Goal: Entertainment & Leisure: Browse casually

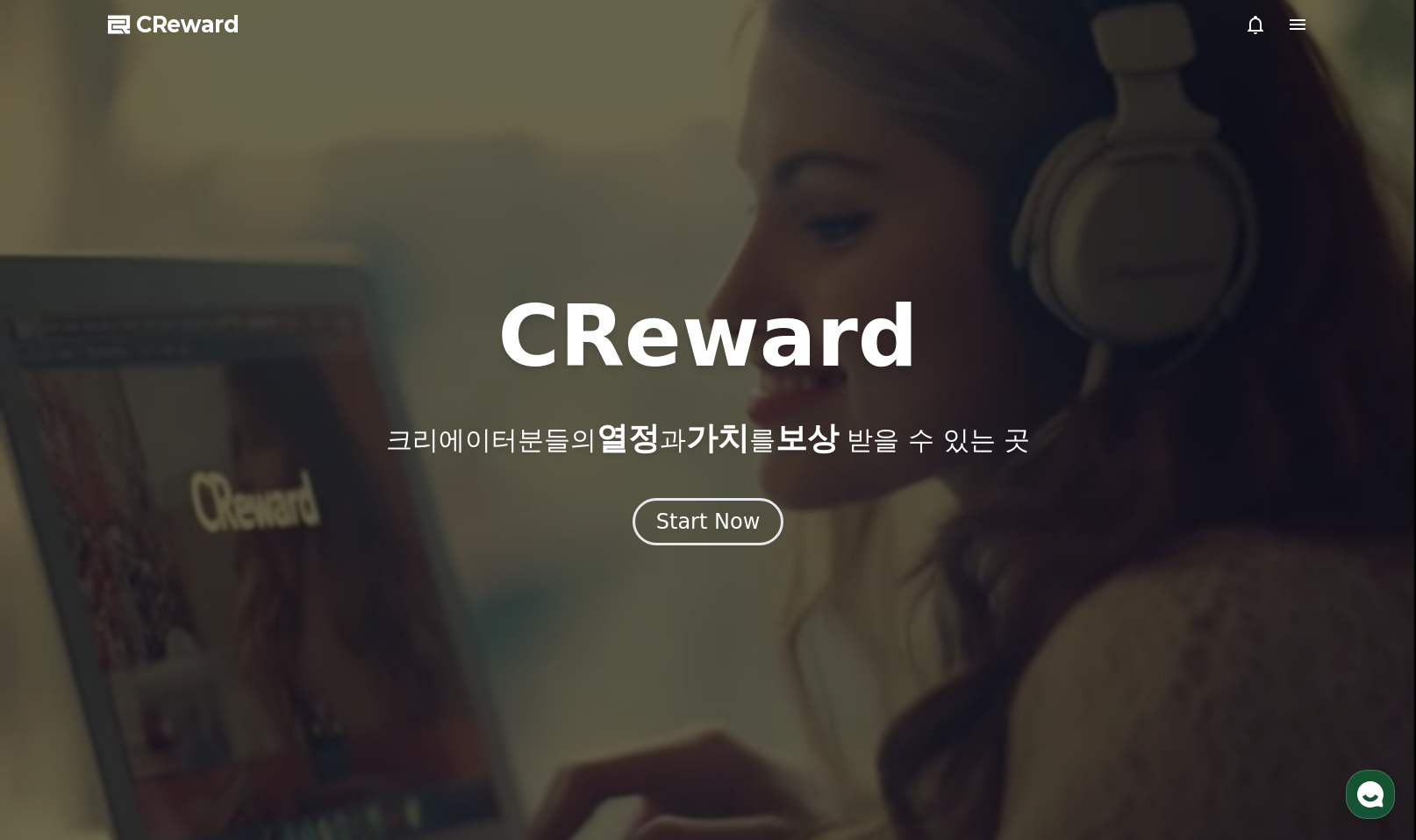
click at [1300, 26] on icon at bounding box center [1297, 24] width 21 height 21
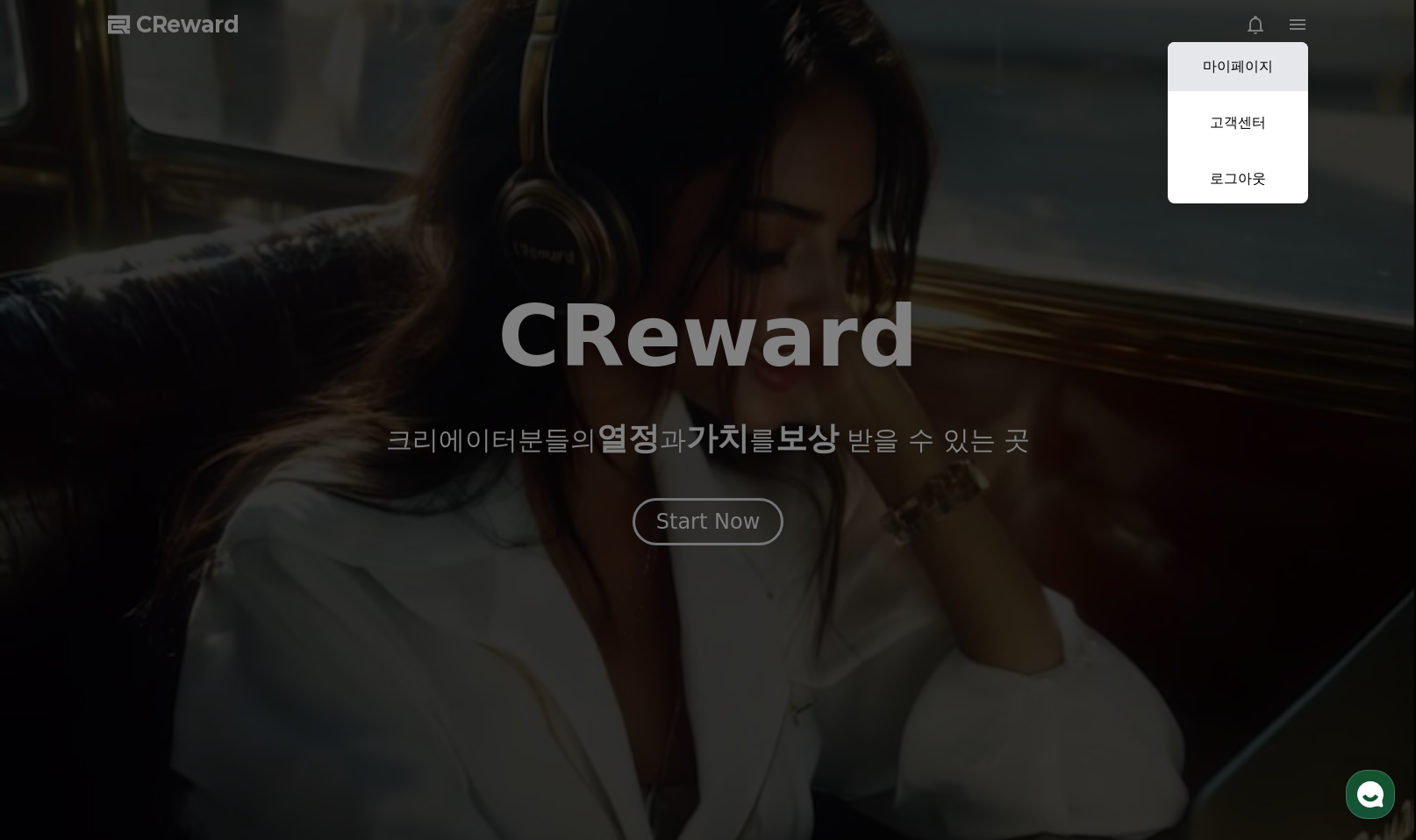
click at [1228, 53] on link "마이페이지" at bounding box center [1237, 66] width 140 height 49
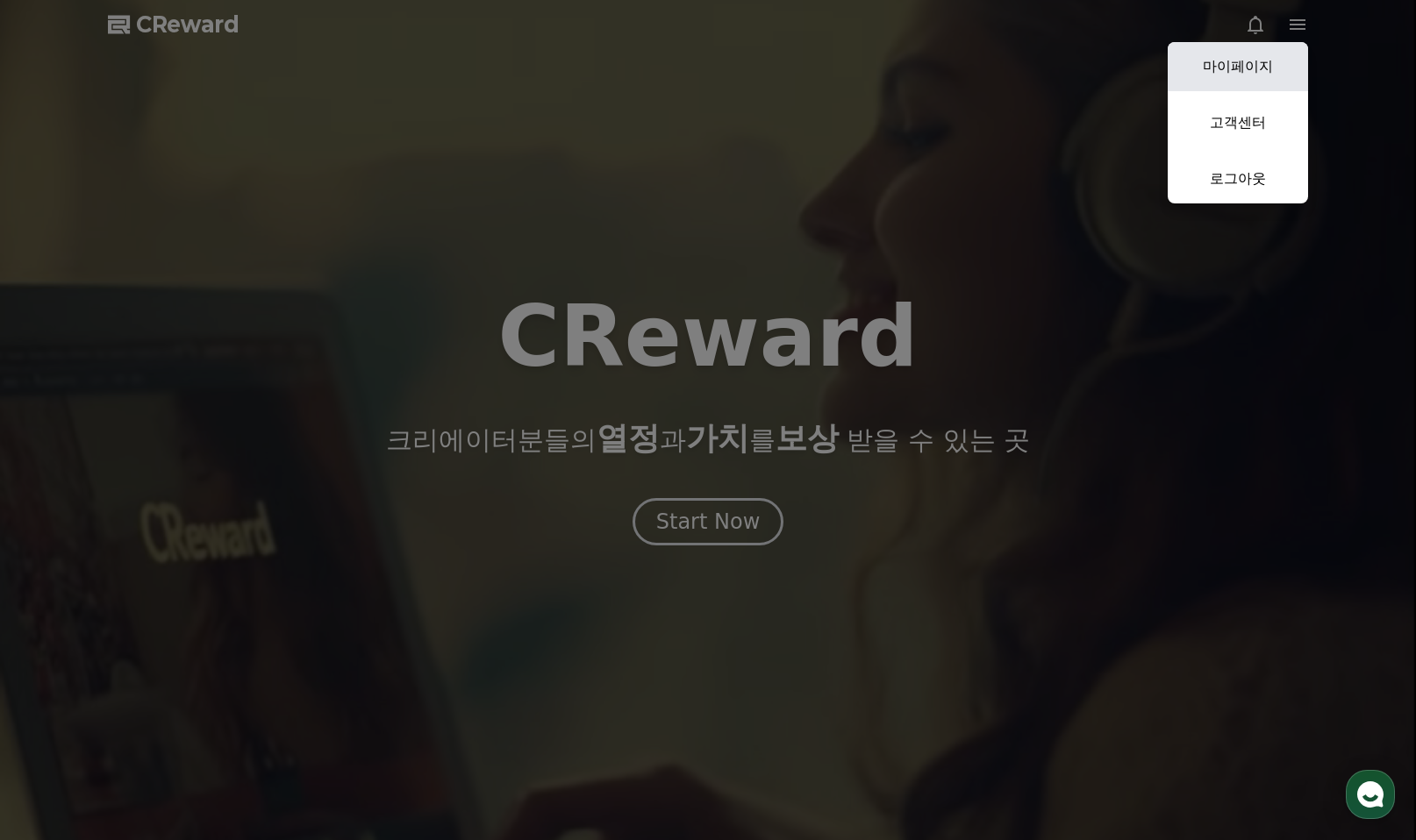
select select "**********"
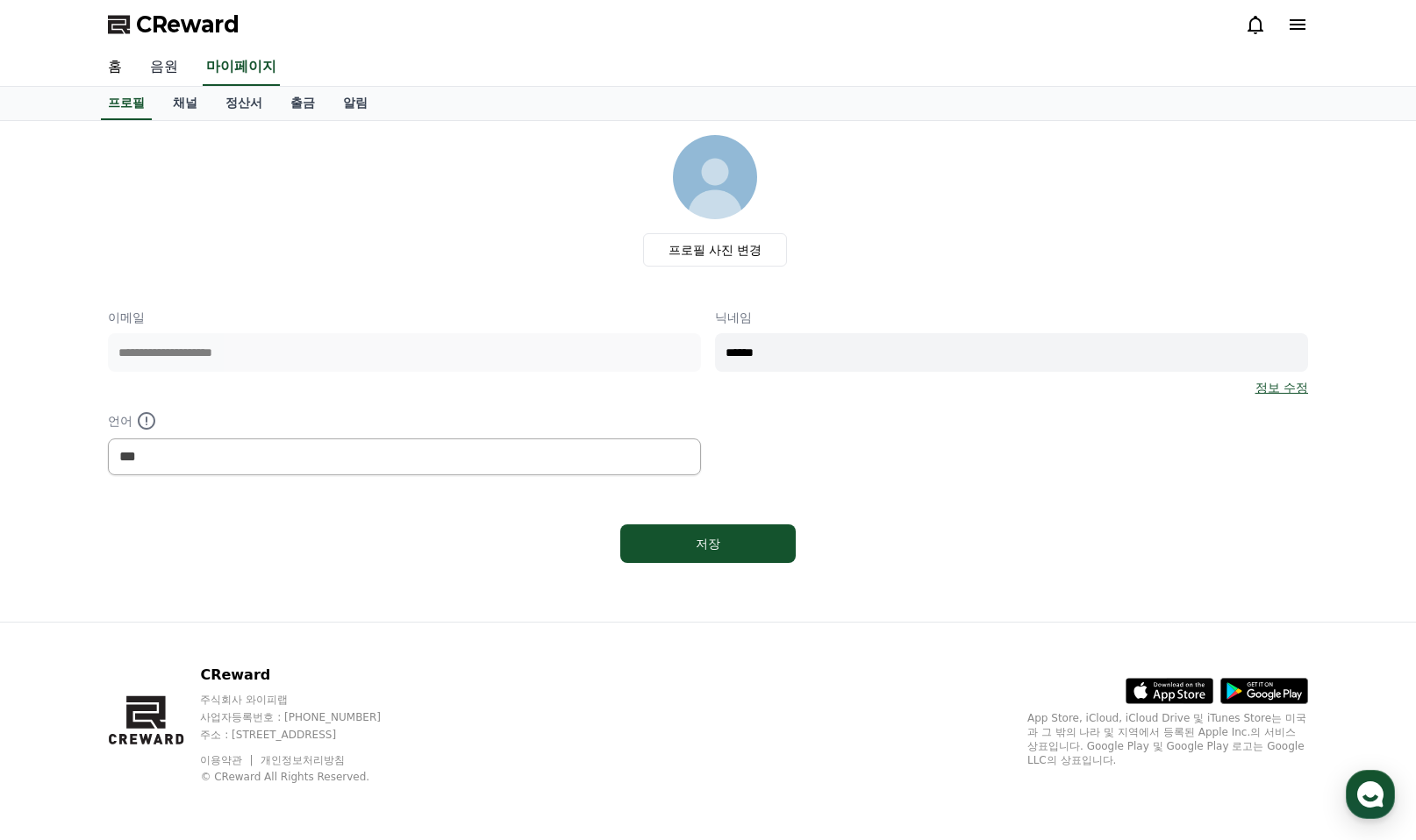
click at [172, 67] on link "음원" at bounding box center [164, 66] width 56 height 37
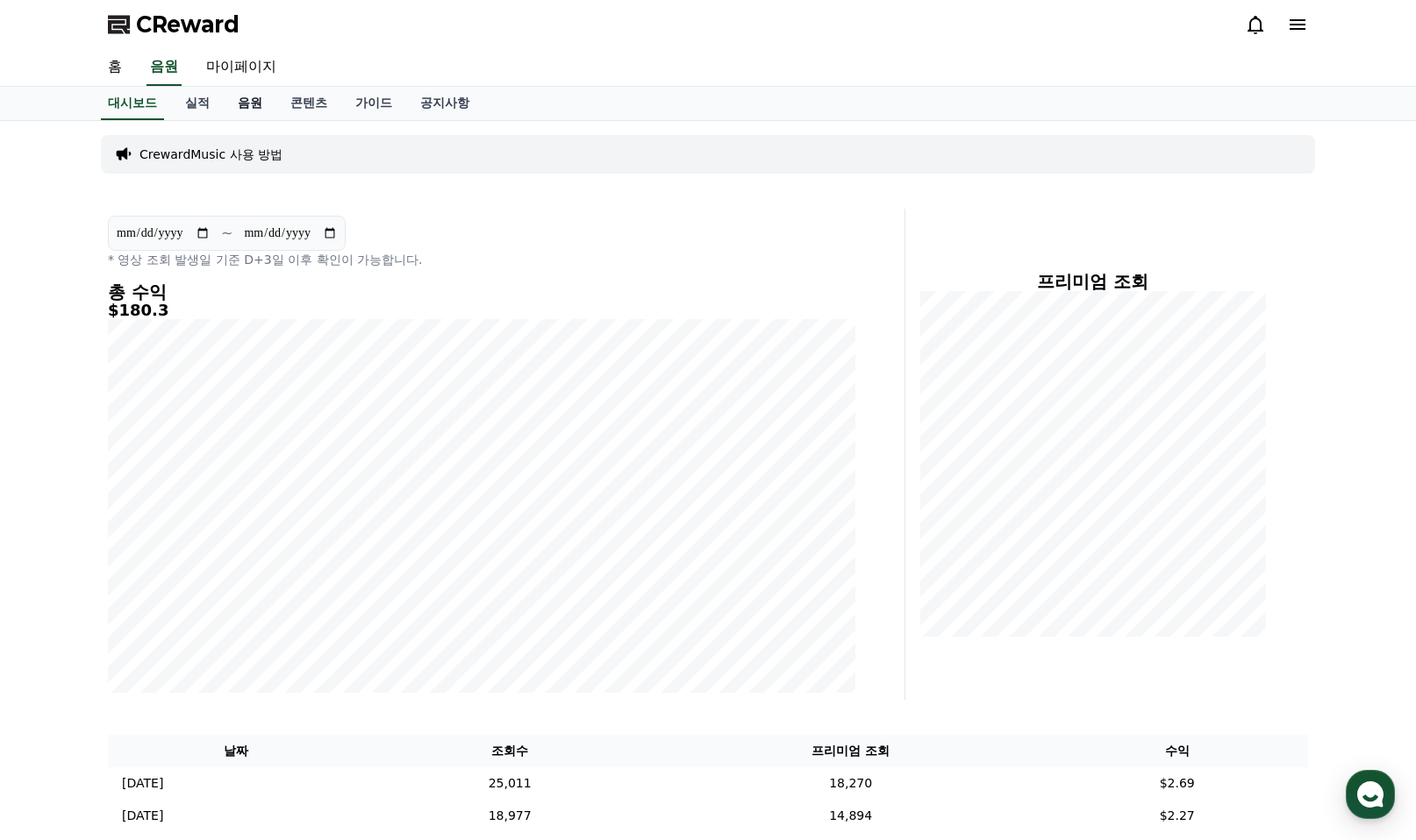
click at [253, 102] on link "음원" at bounding box center [250, 104] width 52 height 34
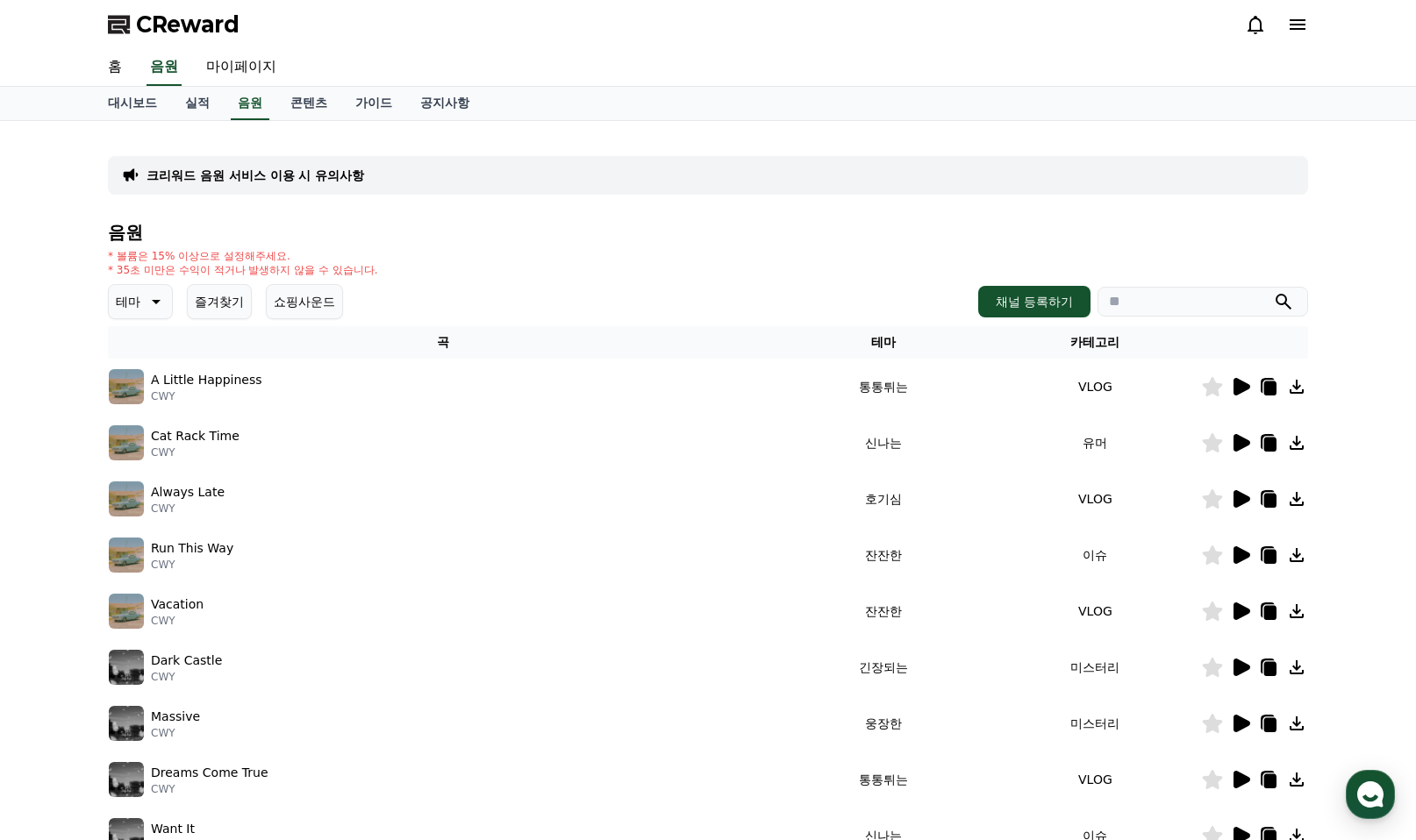
click at [219, 307] on button "즐겨찾기" at bounding box center [218, 301] width 65 height 35
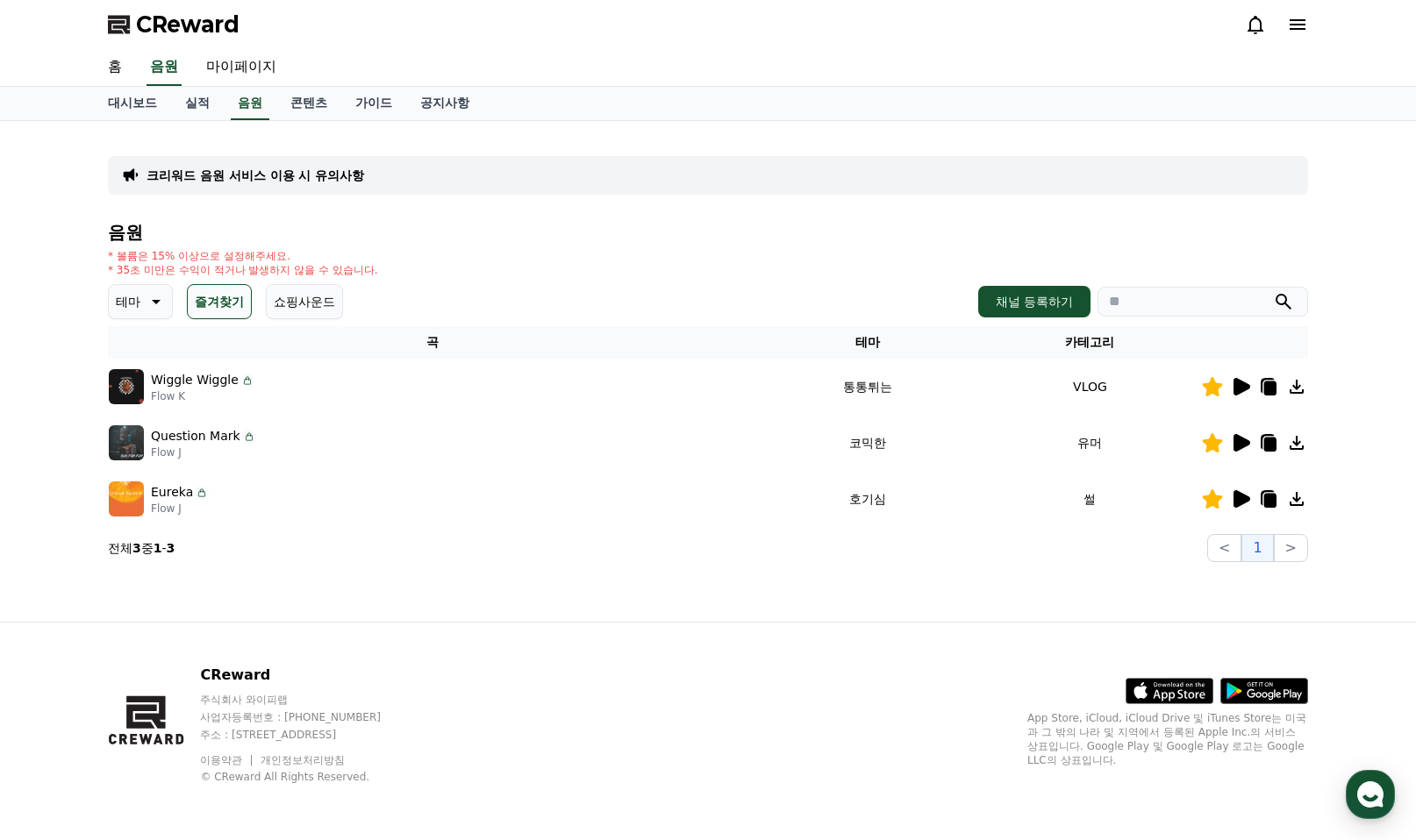
click at [219, 307] on button "즐겨찾기" at bounding box center [218, 301] width 65 height 35
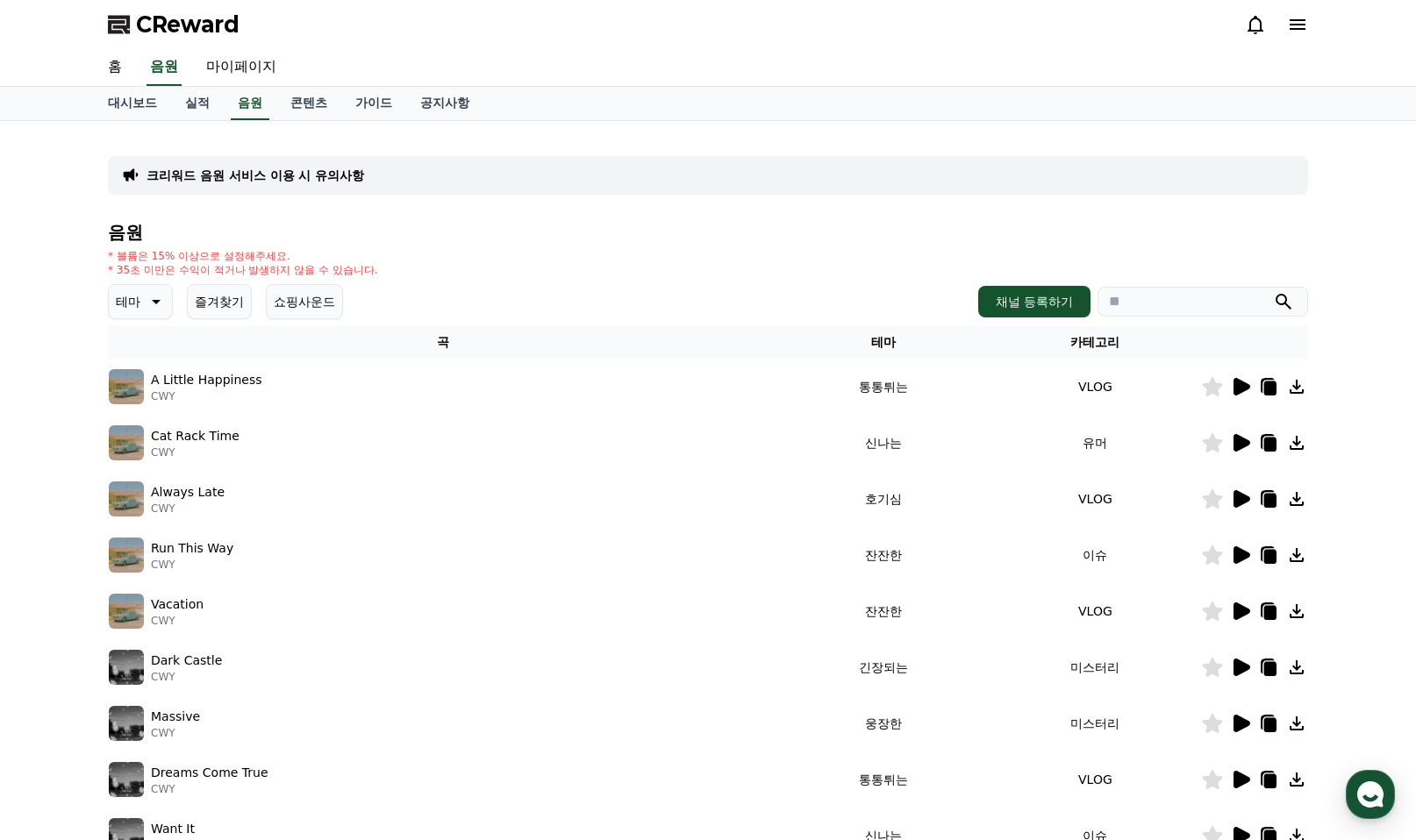
click at [140, 306] on p "테마" at bounding box center [128, 302] width 24 height 24
click at [136, 344] on button "잔잔한" at bounding box center [136, 330] width 51 height 38
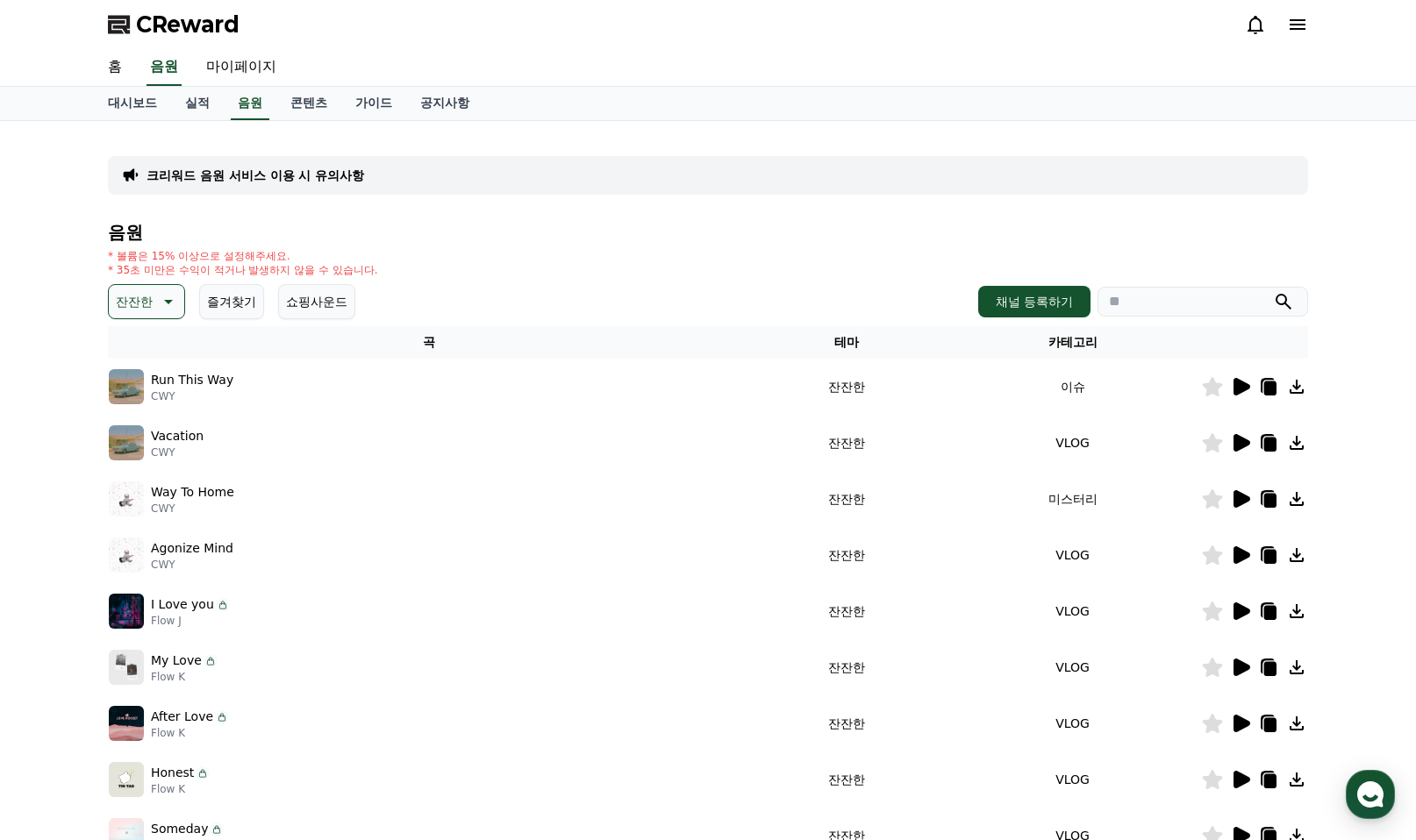
click at [1234, 383] on icon at bounding box center [1242, 387] width 17 height 18
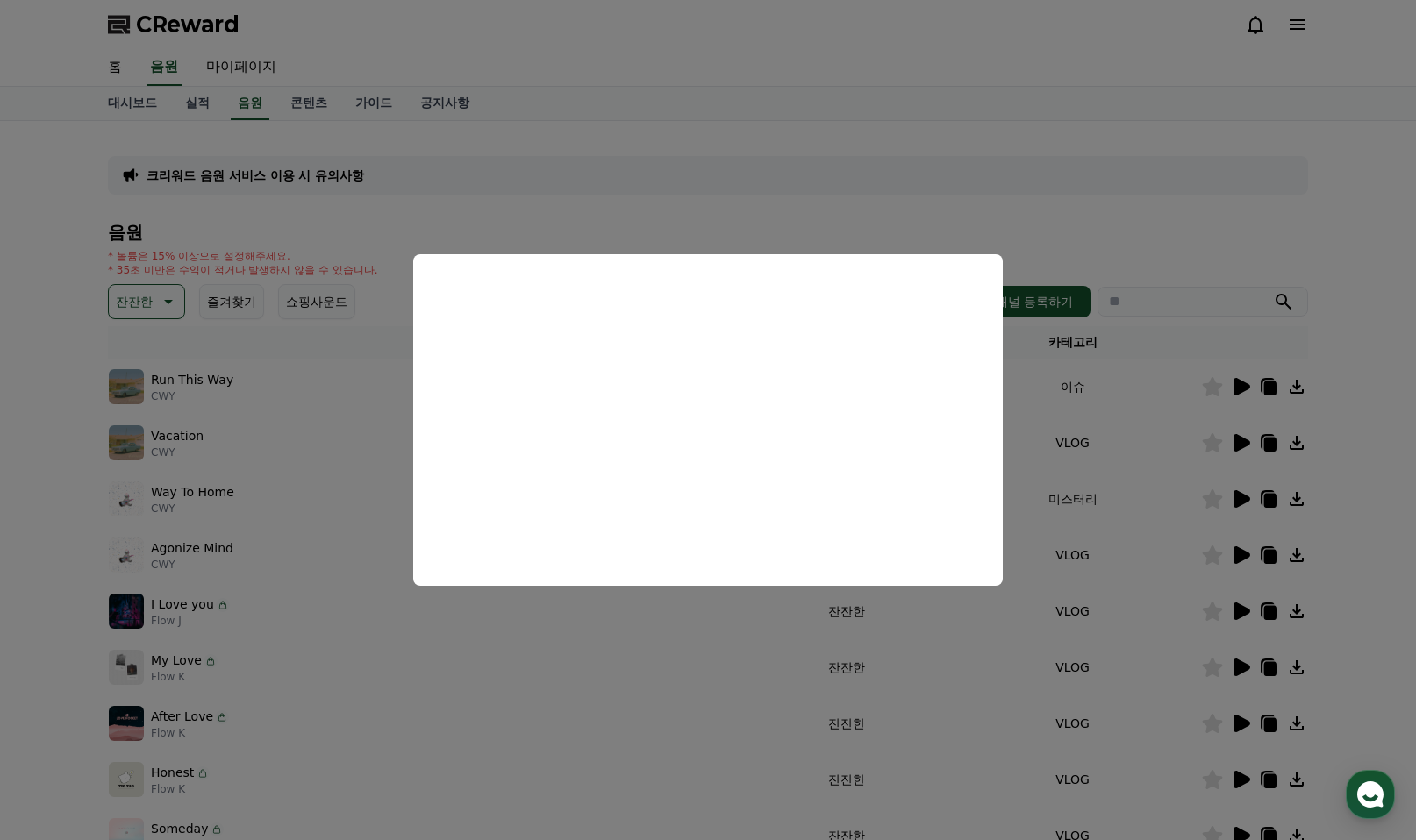
click at [1395, 281] on button "close modal" at bounding box center [708, 420] width 1416 height 840
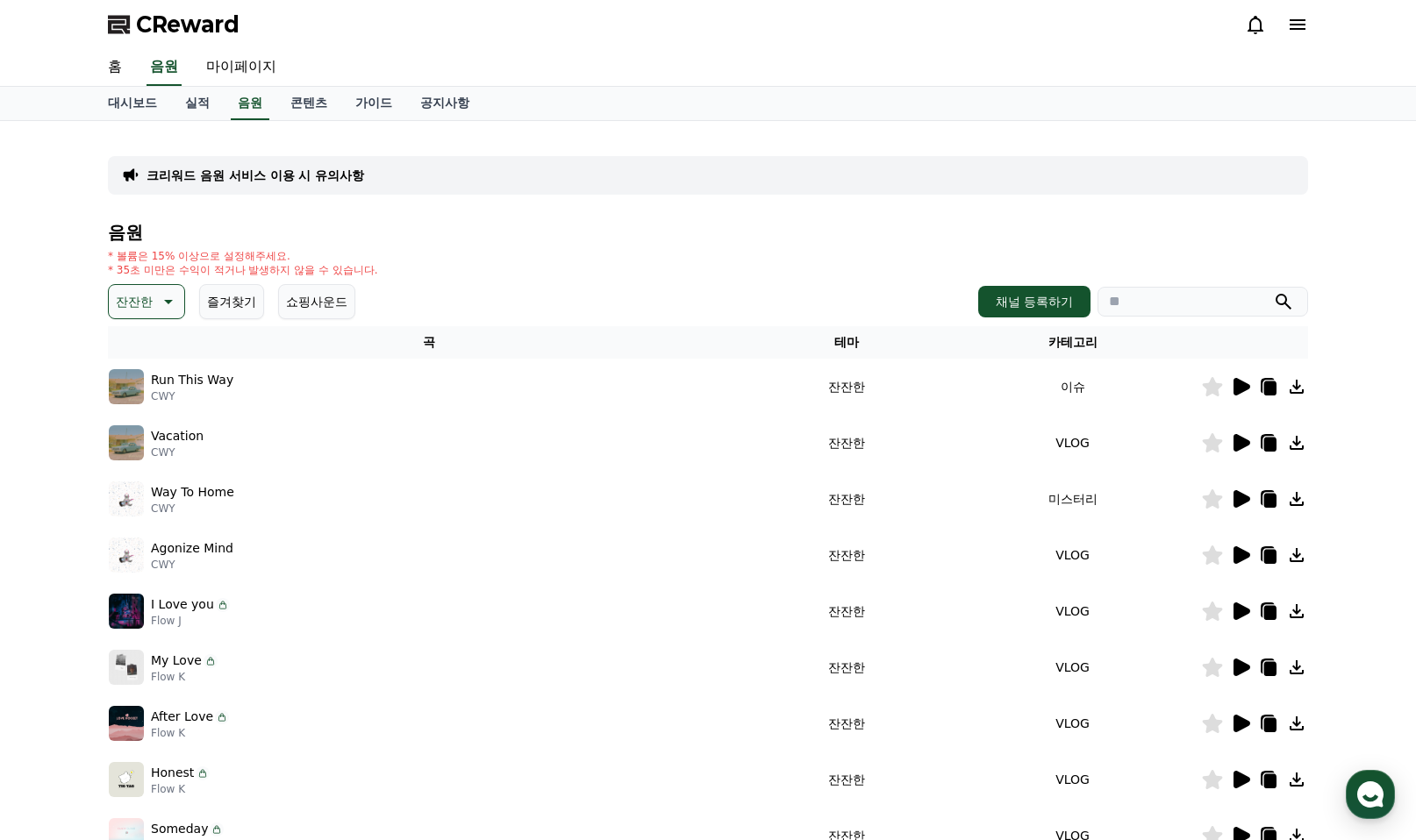
click at [1243, 431] on td at bounding box center [1254, 443] width 107 height 56
click at [1238, 441] on icon at bounding box center [1242, 443] width 17 height 18
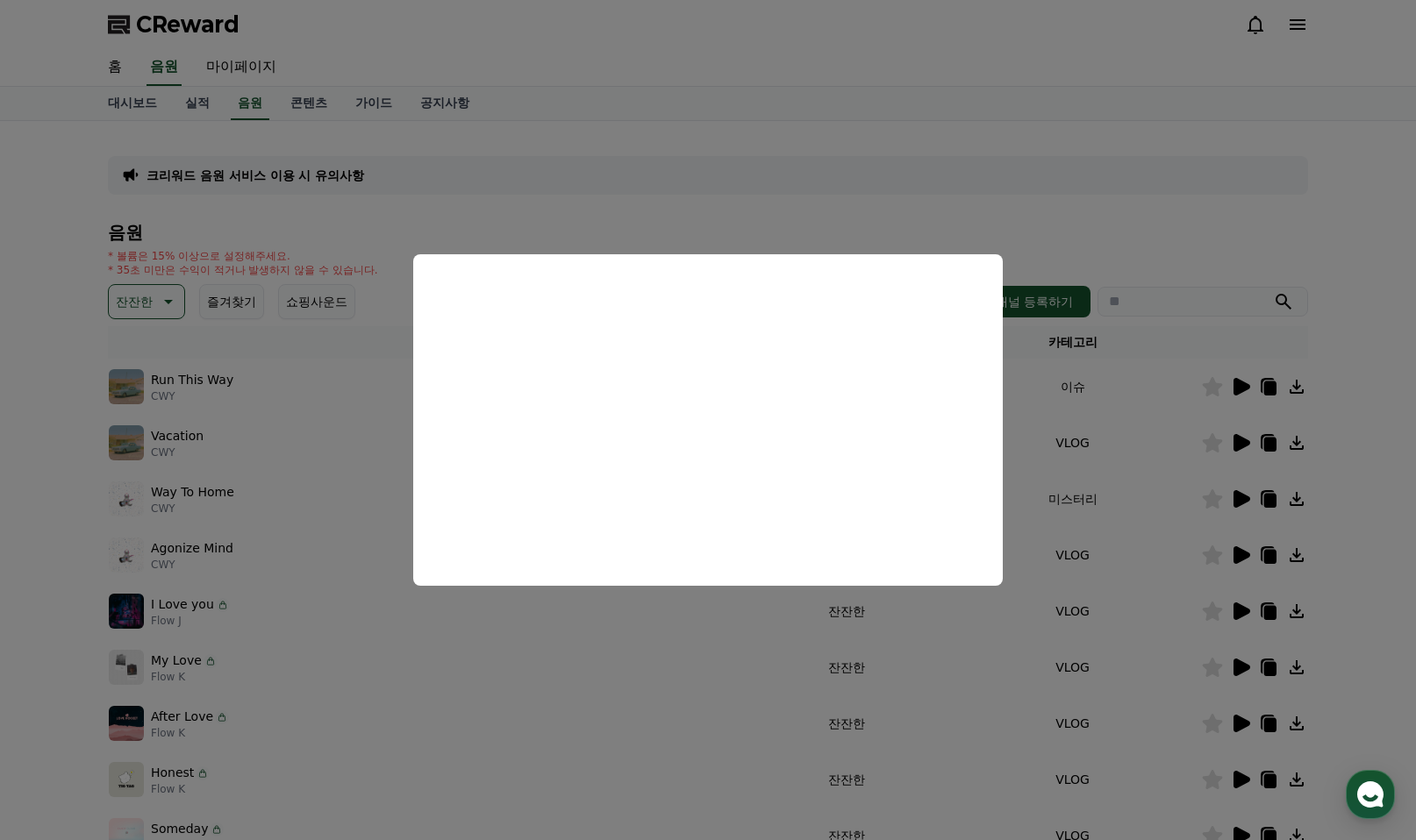
click at [51, 542] on button "close modal" at bounding box center [708, 420] width 1416 height 840
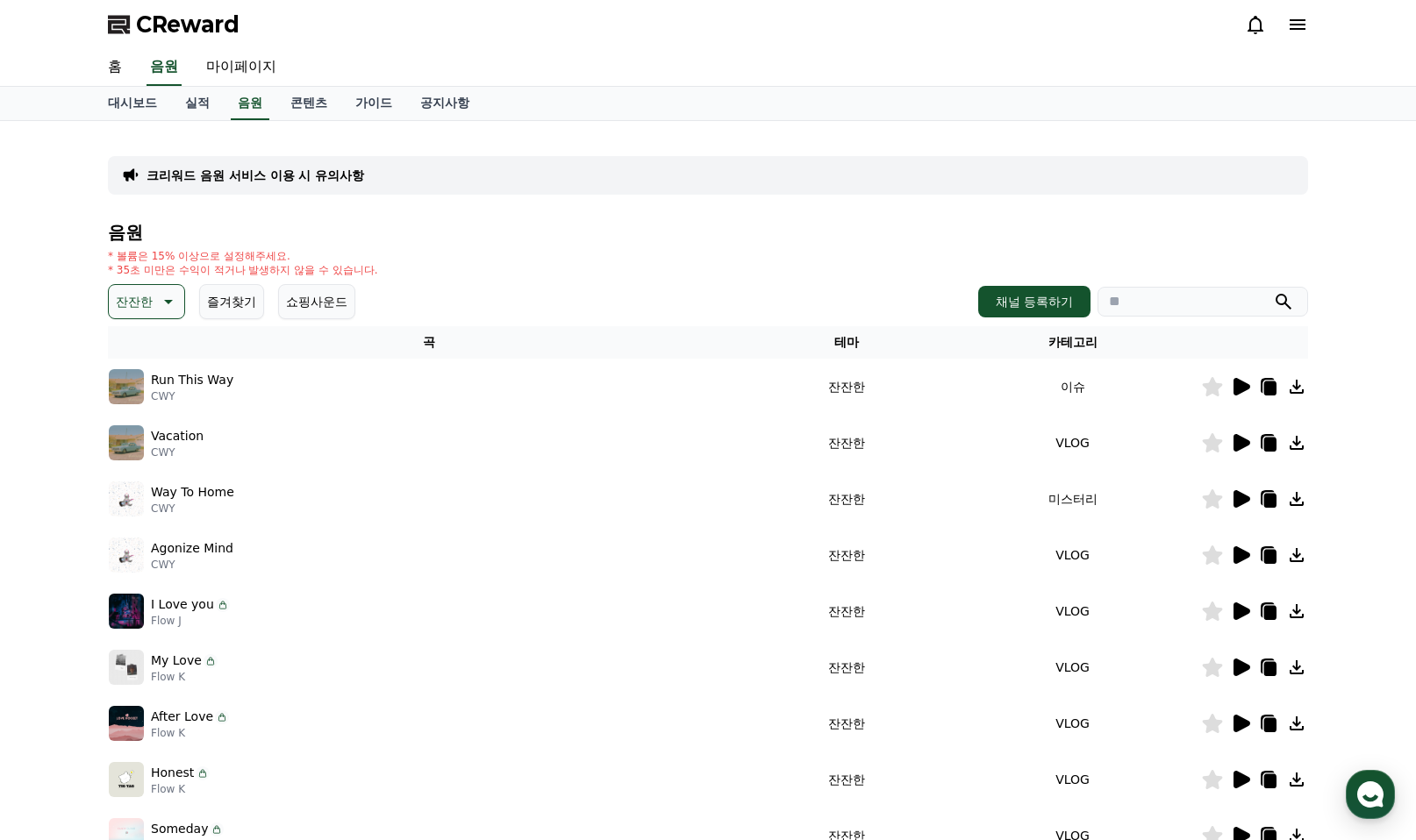
click at [1243, 502] on icon at bounding box center [1242, 499] width 17 height 18
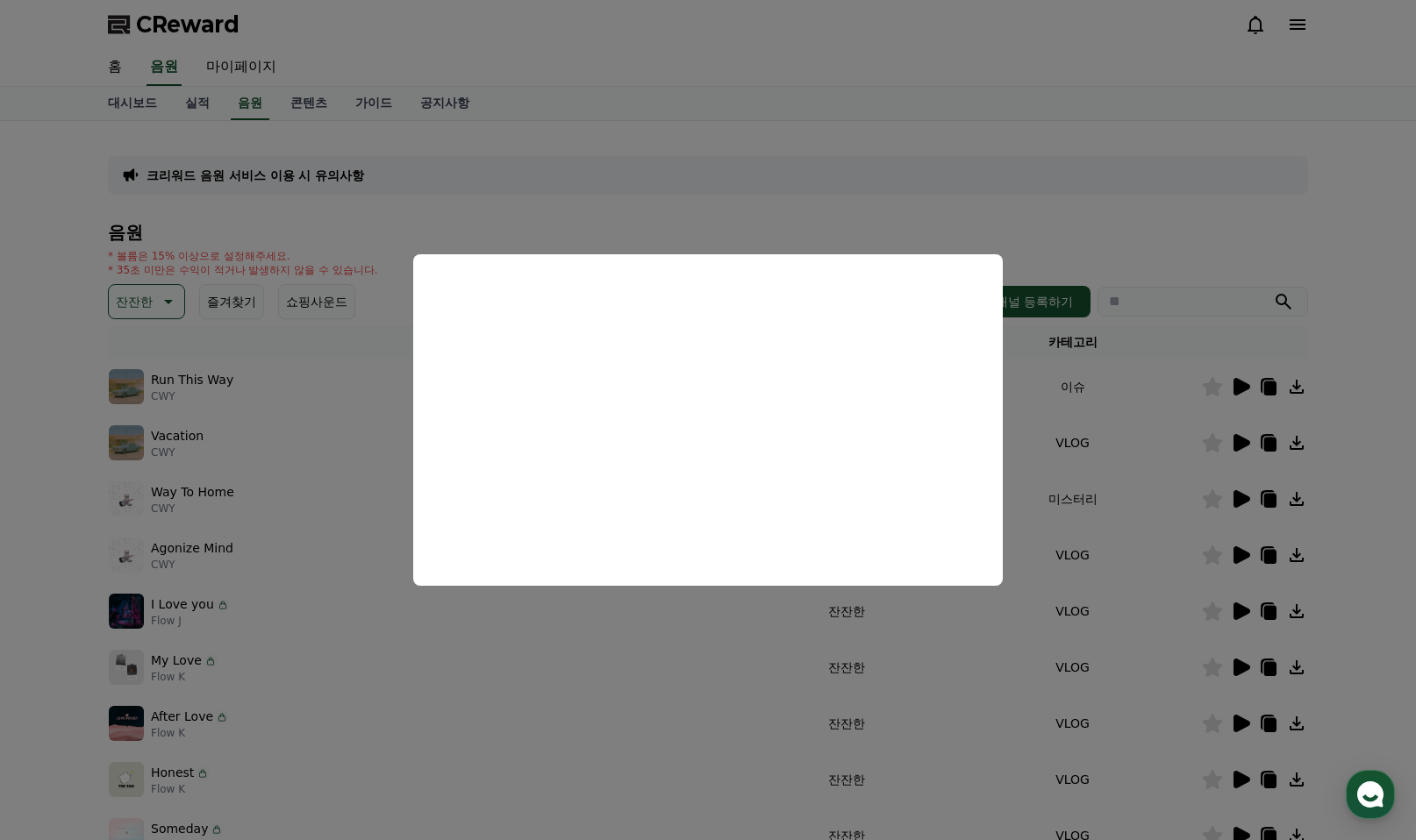
click at [6, 586] on button "close modal" at bounding box center [708, 420] width 1416 height 840
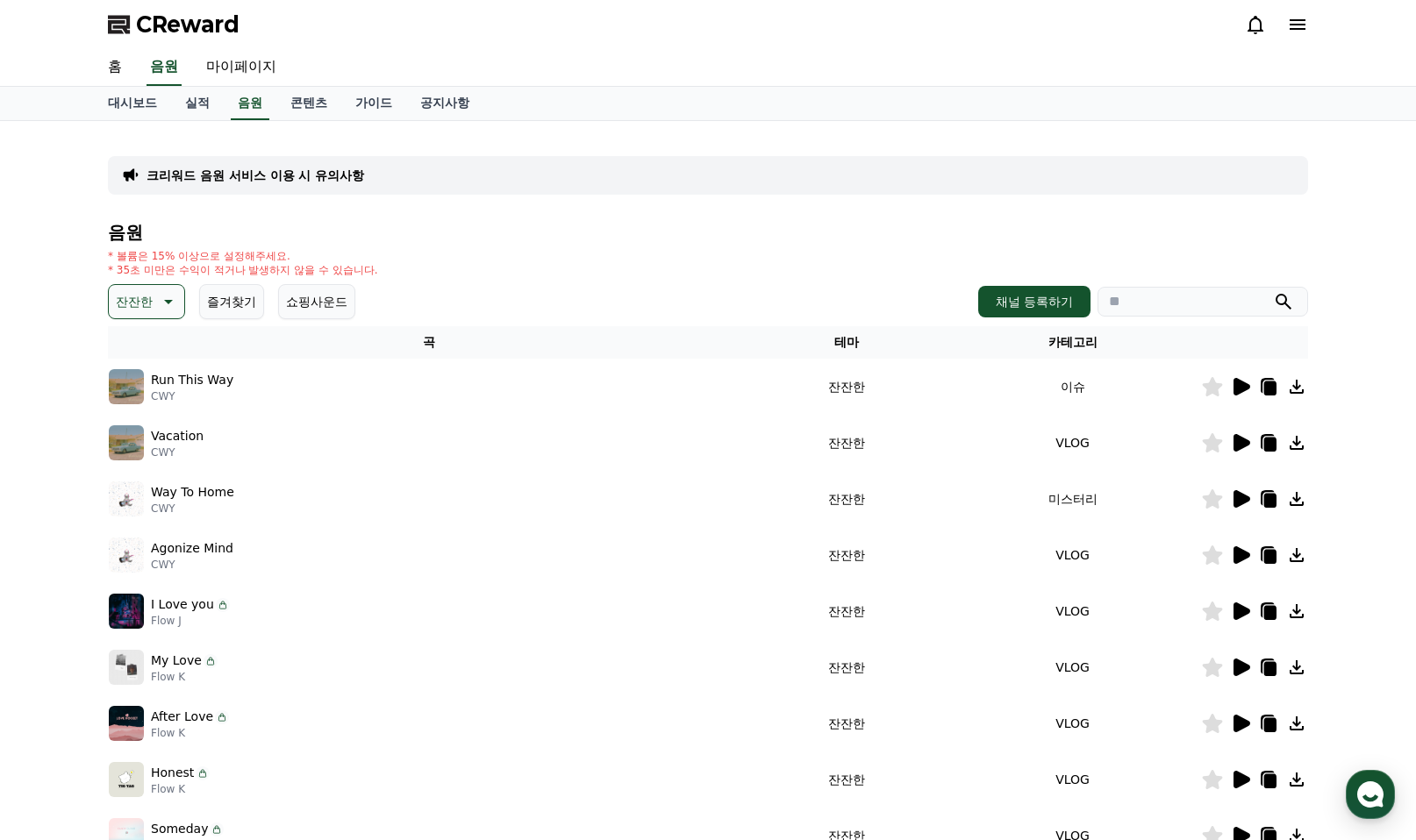
scroll to position [88, 0]
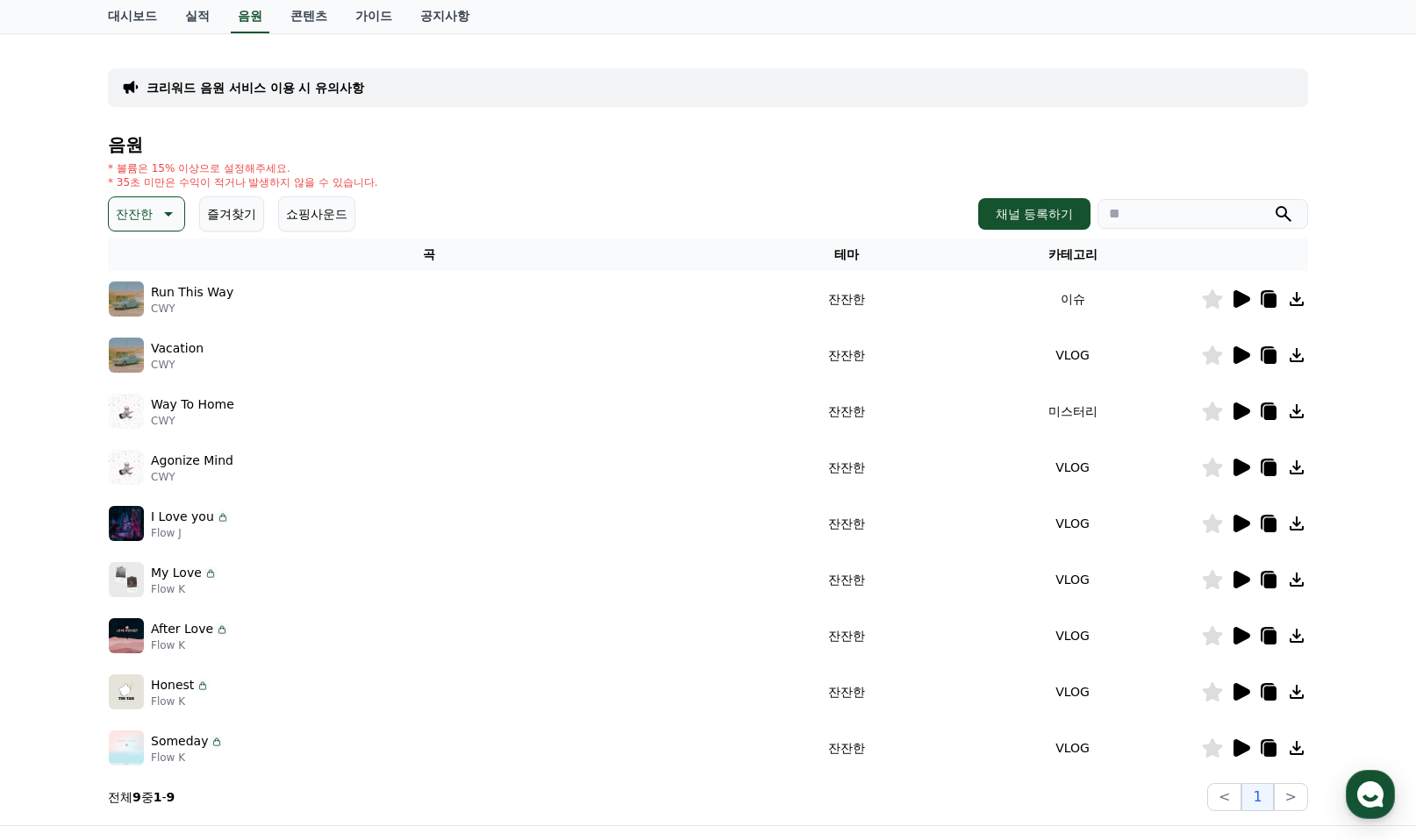
click at [1236, 633] on icon at bounding box center [1242, 636] width 17 height 18
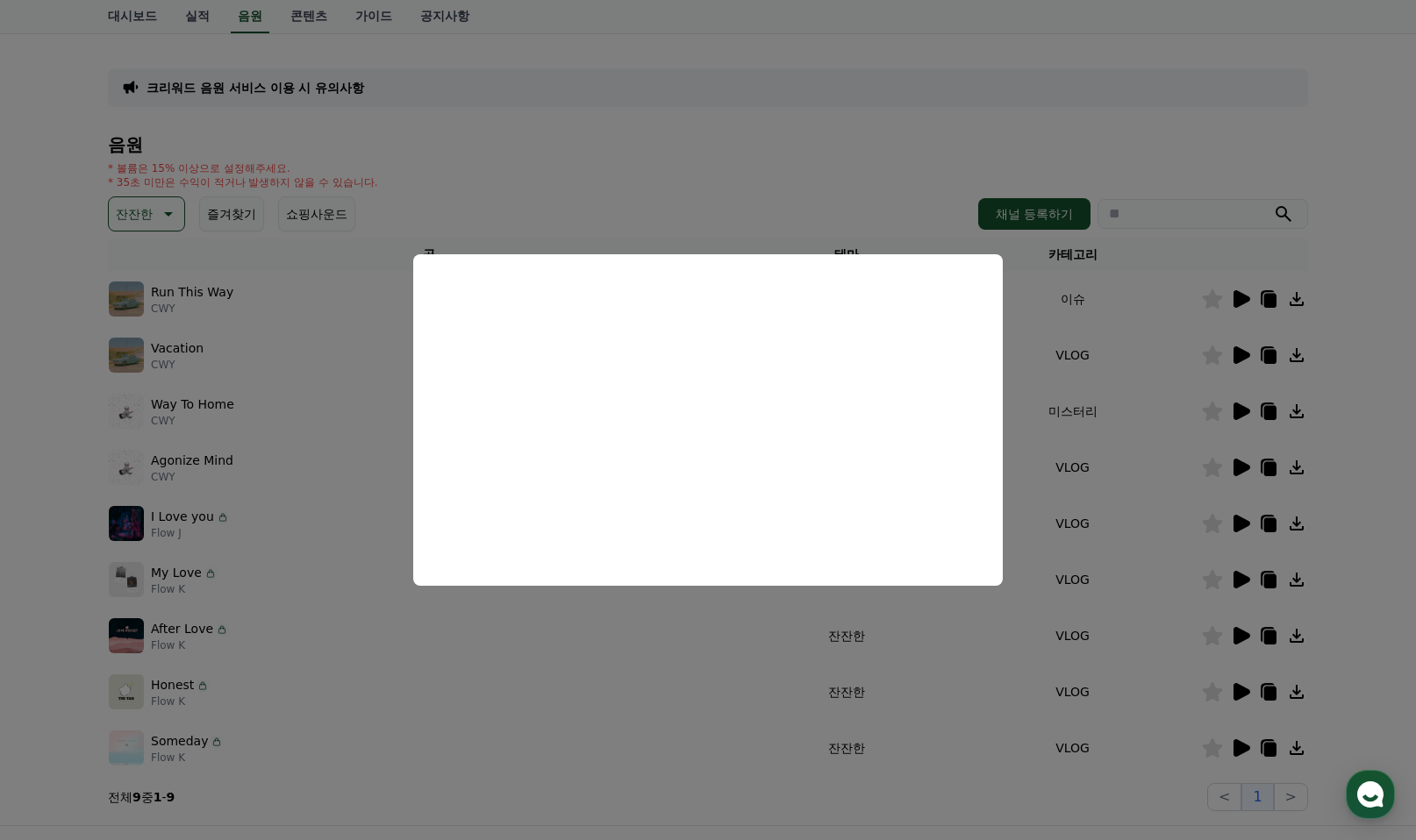
click at [1239, 692] on button "close modal" at bounding box center [708, 420] width 1416 height 840
click at [1237, 692] on icon at bounding box center [1242, 692] width 17 height 18
click at [1236, 745] on button "close modal" at bounding box center [708, 420] width 1416 height 840
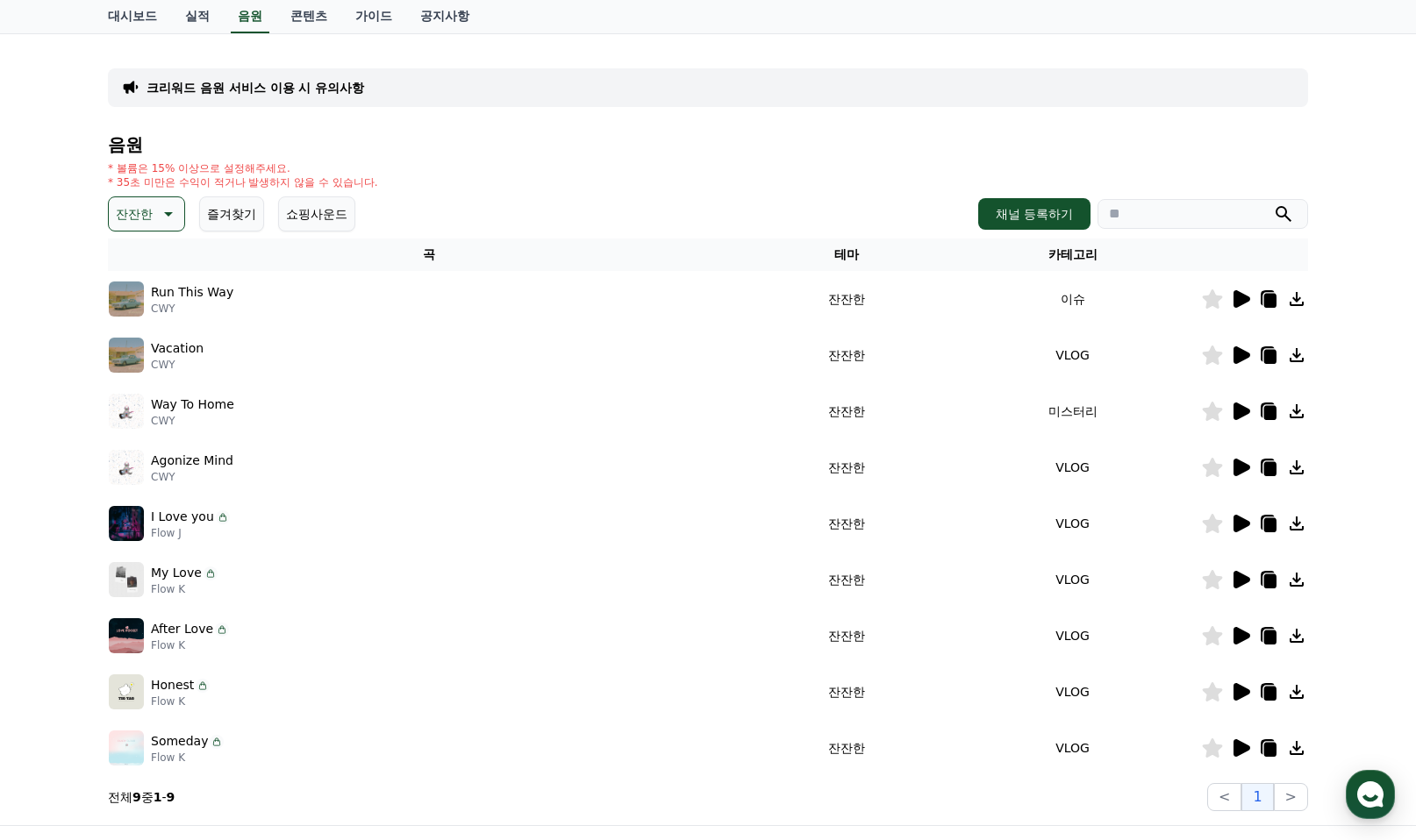
click at [1236, 745] on icon at bounding box center [1242, 747] width 17 height 18
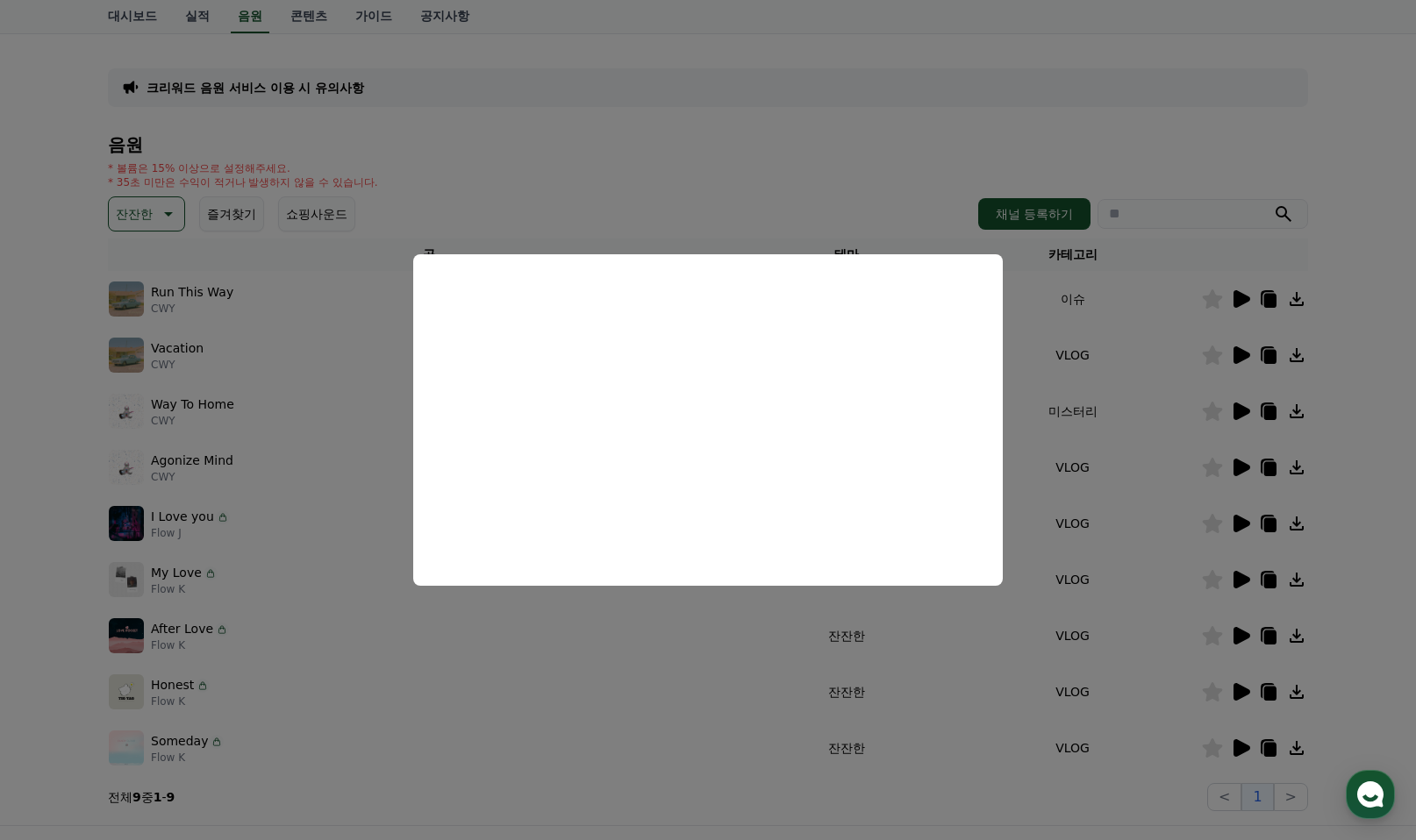
click at [1272, 752] on button "close modal" at bounding box center [708, 420] width 1416 height 840
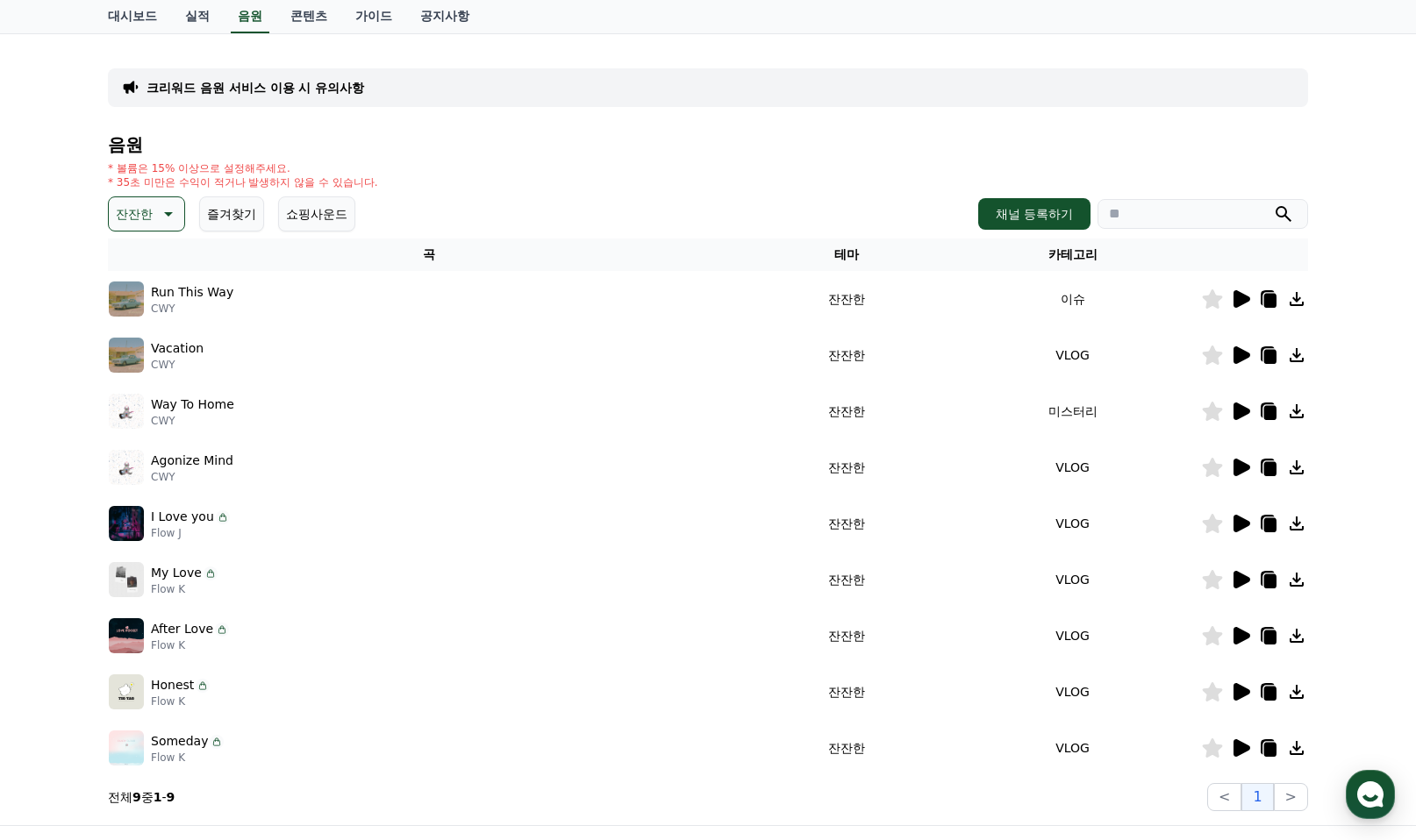
click at [1272, 752] on icon at bounding box center [1270, 749] width 12 height 14
